Goal: Task Accomplishment & Management: Manage account settings

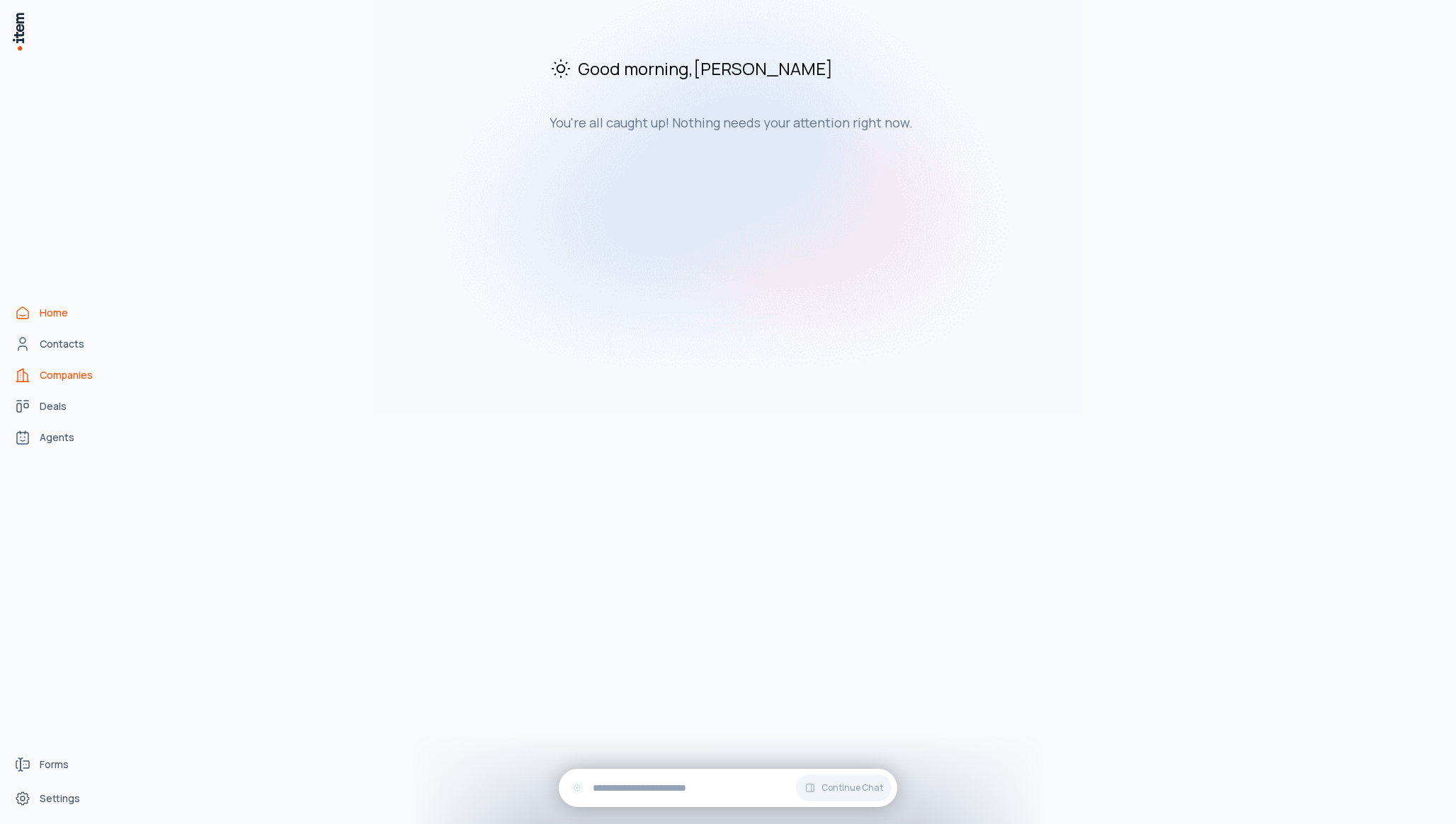
click at [82, 375] on span "Companies" at bounding box center [66, 374] width 53 height 14
click at [48, 410] on span "Deals" at bounding box center [52, 406] width 27 height 14
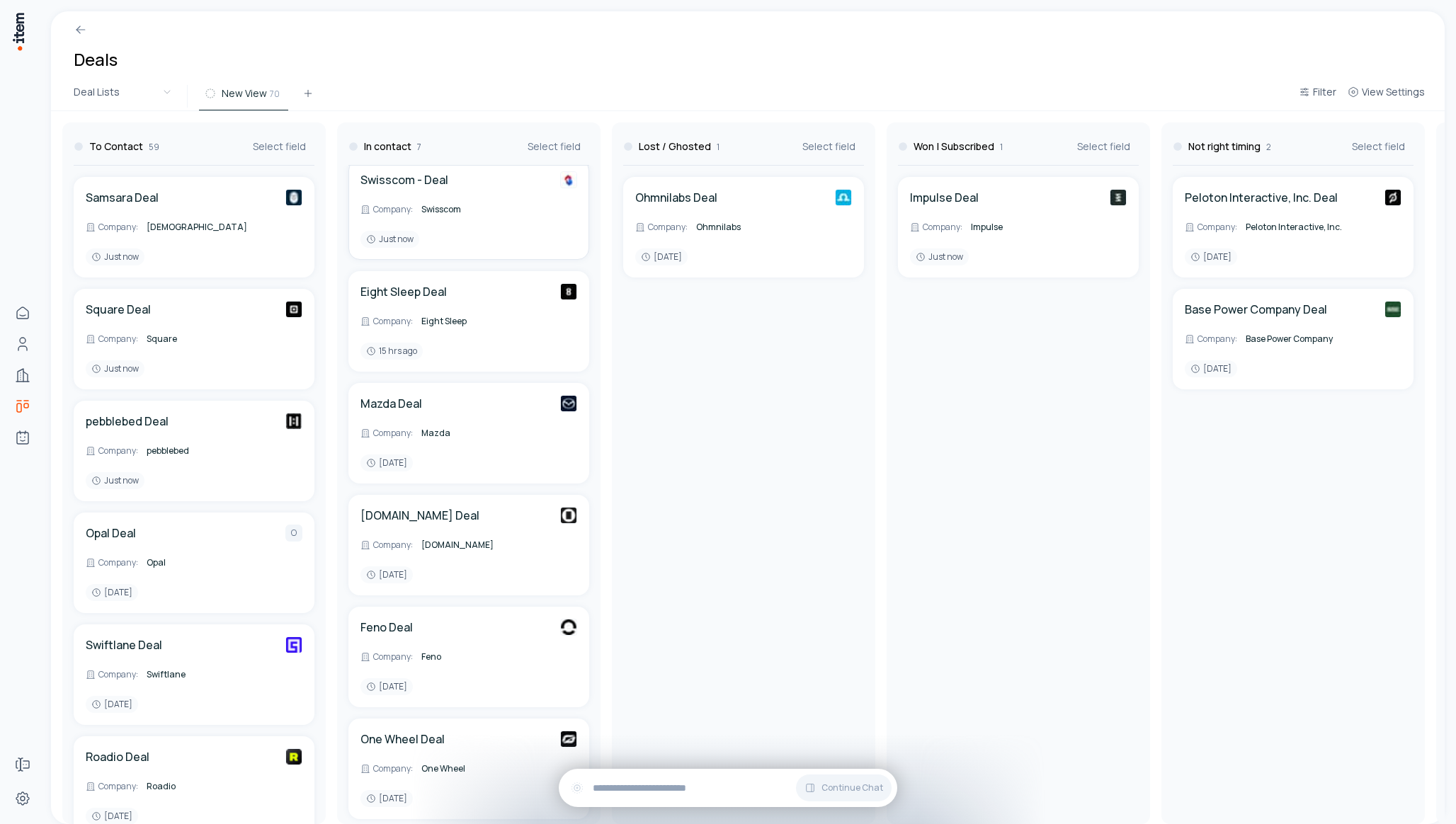
scroll to position [146, 0]
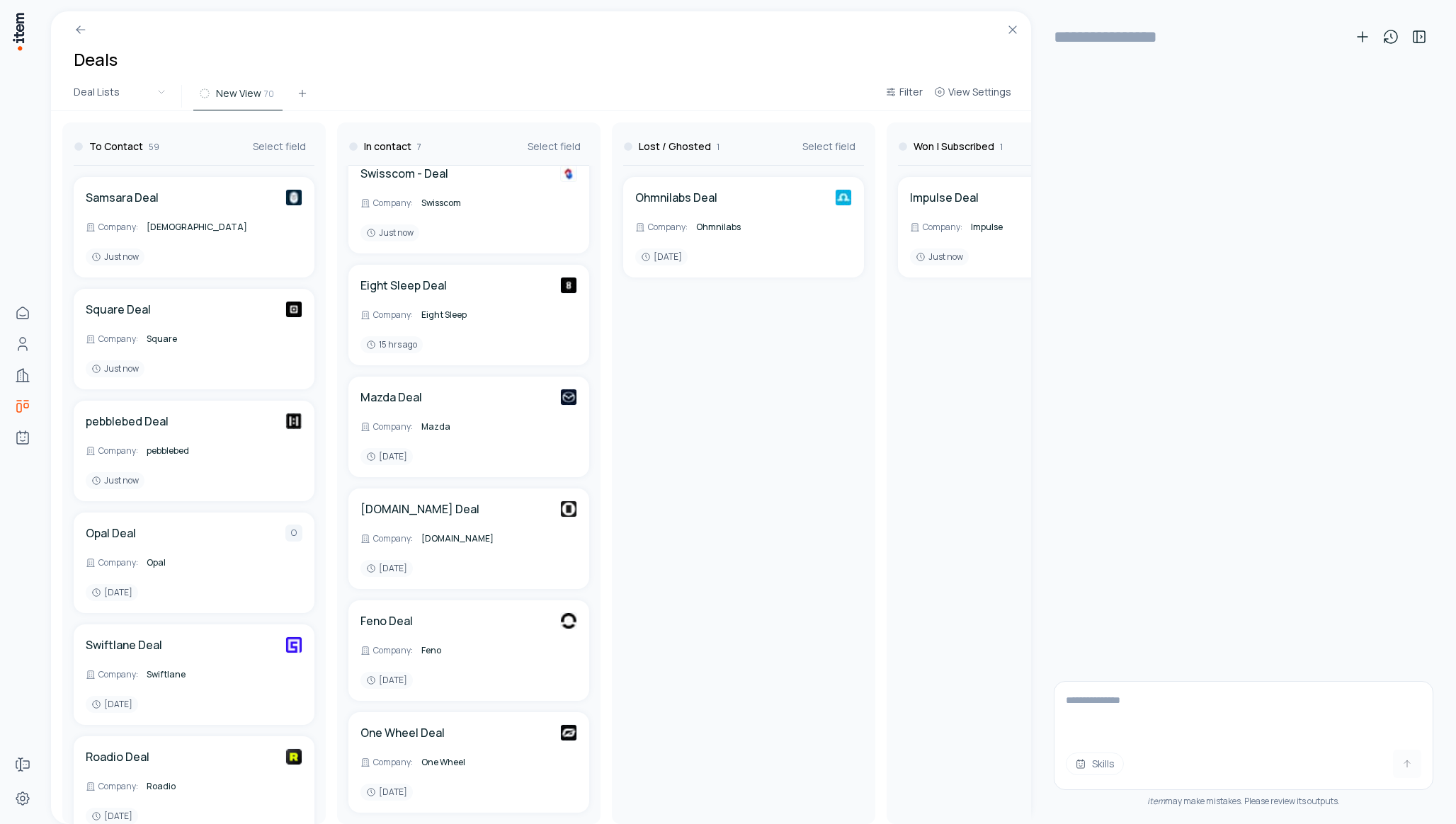
click at [1095, 690] on textarea at bounding box center [1243, 710] width 378 height 57
type textarea "**********"
click at [927, 141] on h3 "Won | Subscribed" at bounding box center [954, 146] width 81 height 14
drag, startPoint x: 929, startPoint y: 141, endPoint x: 739, endPoint y: 151, distance: 190.3
click at [739, 151] on div "To Contact 59 Select field Samsara Deal Company : Samsara Just now Square Deal …" at bounding box center [1429, 467] width 2758 height 713
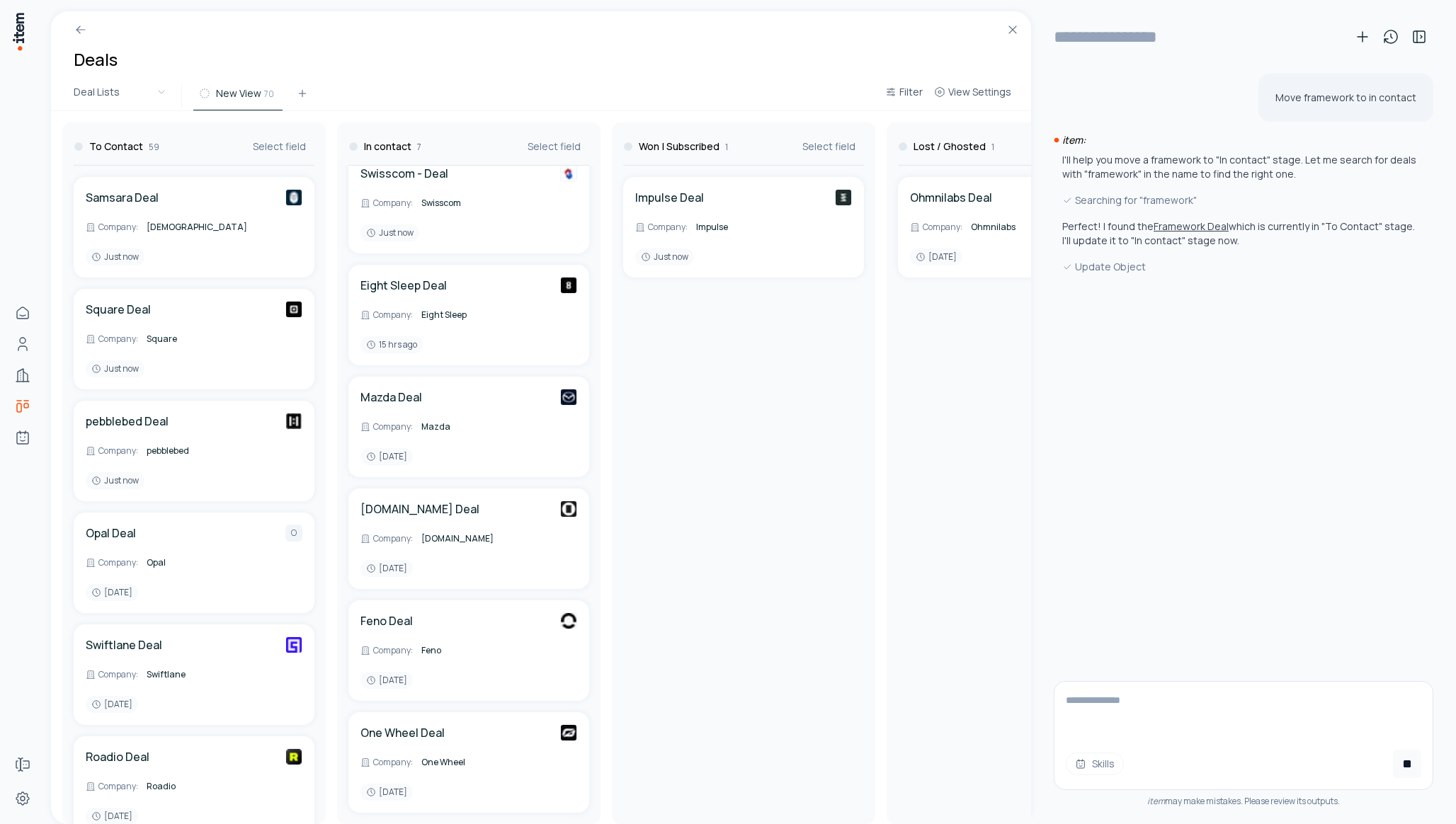
click at [1187, 226] on button "Framework Deal" at bounding box center [1191, 226] width 75 height 14
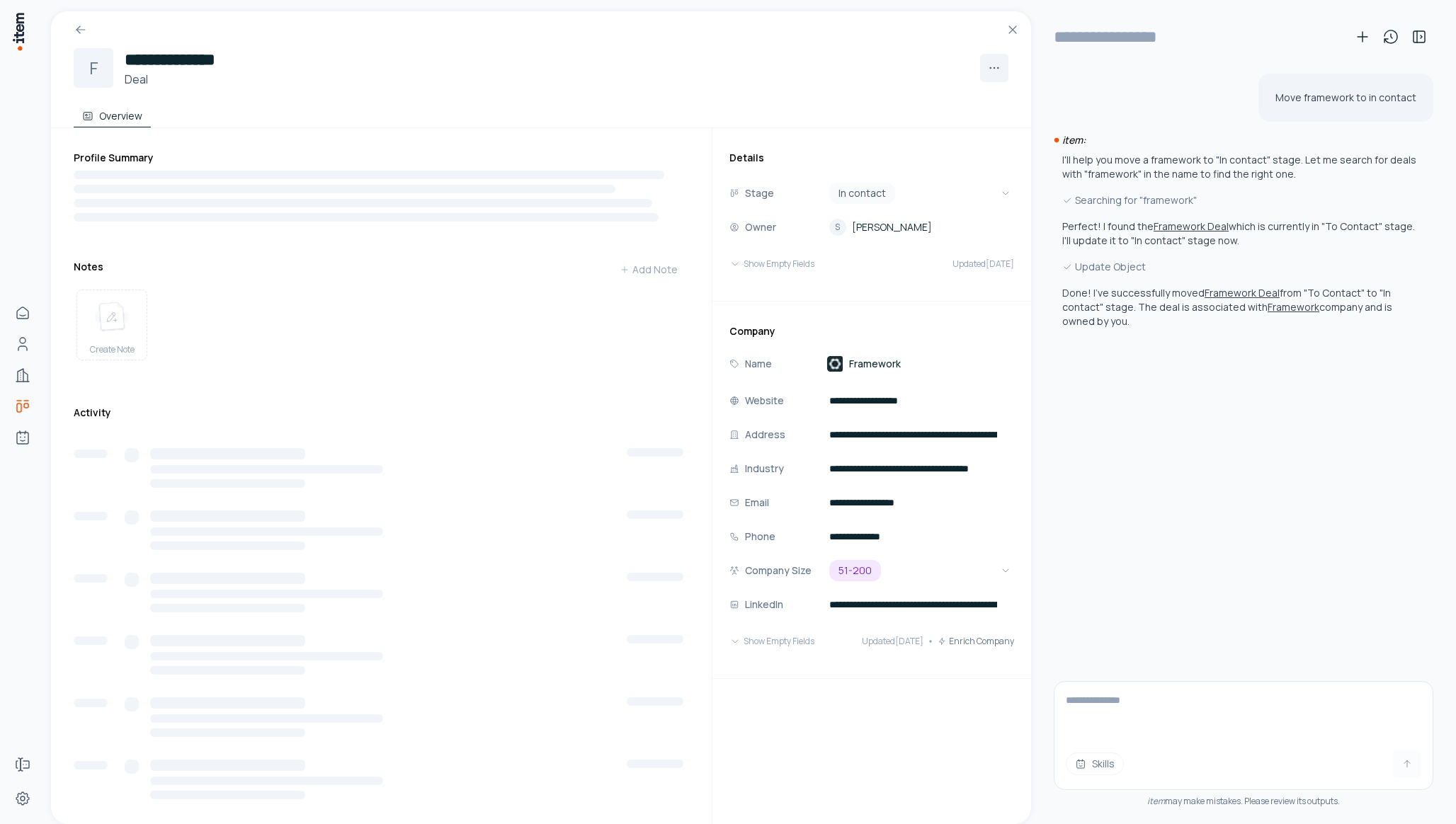
type input "**********"
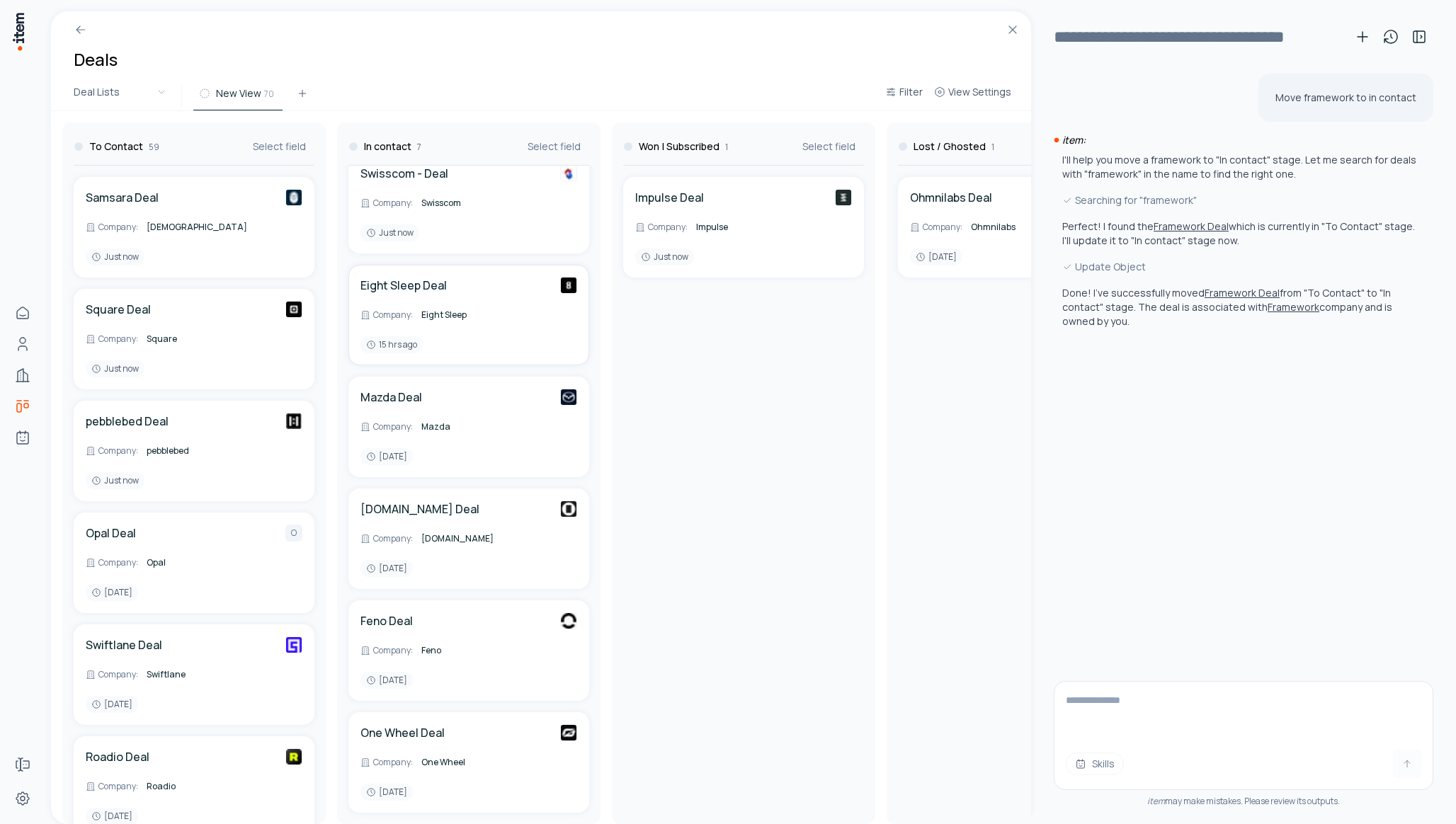
scroll to position [146, 0]
click at [666, 438] on div "Impulse Deal Company : Impulse Just now" at bounding box center [743, 495] width 252 height 658
